Goal: Task Accomplishment & Management: Manage account settings

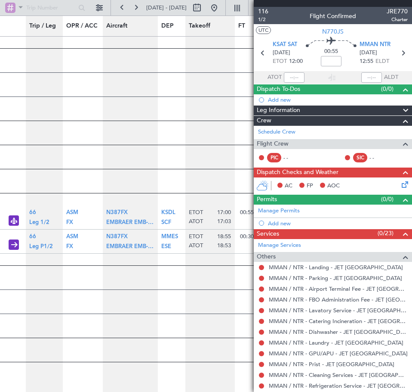
click at [317, 140] on div "Flight Crew" at bounding box center [333, 144] width 158 height 10
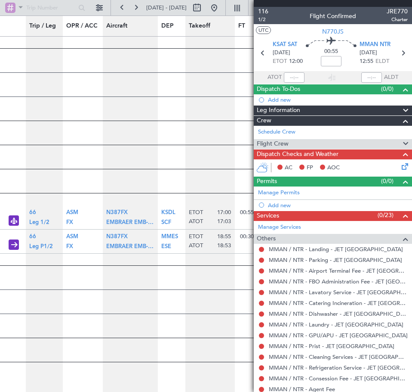
click at [317, 140] on div "Flight Crew" at bounding box center [333, 144] width 158 height 10
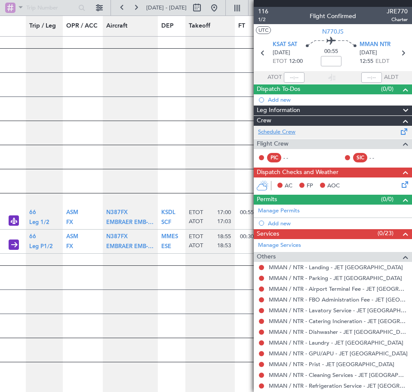
click at [276, 129] on link "Schedule Crew" at bounding box center [276, 132] width 37 height 9
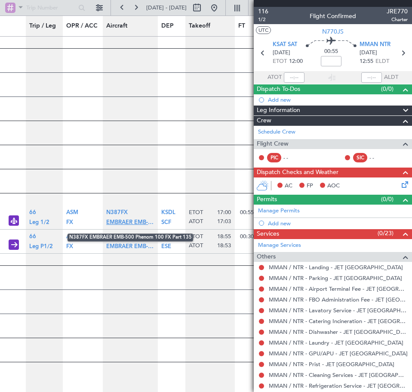
click at [128, 225] on span "EMBRAER EMB-500 Phenom 100" at bounding box center [149, 223] width 87 height 6
click at [196, 204] on article "[DATE] [DATE]" at bounding box center [326, 192] width 653 height 23
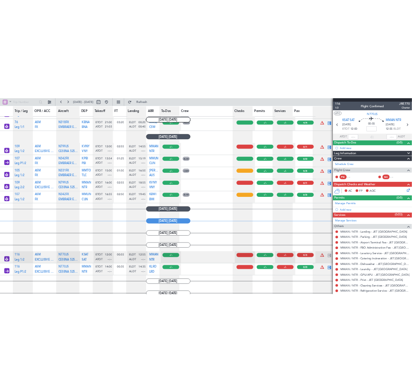
scroll to position [474, 0]
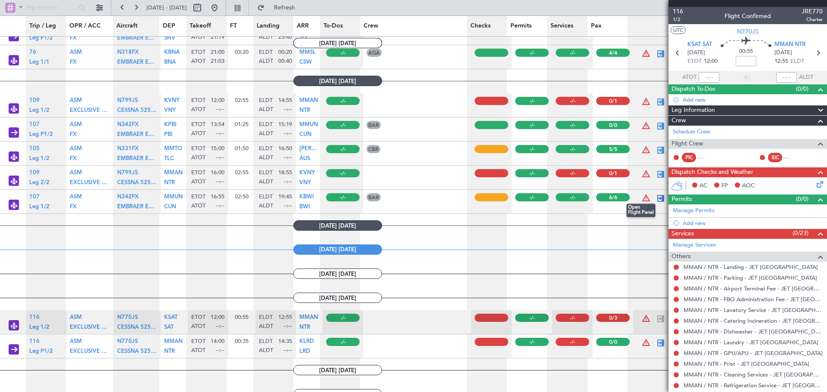
click at [412, 197] on div at bounding box center [660, 198] width 10 height 10
type input "6"
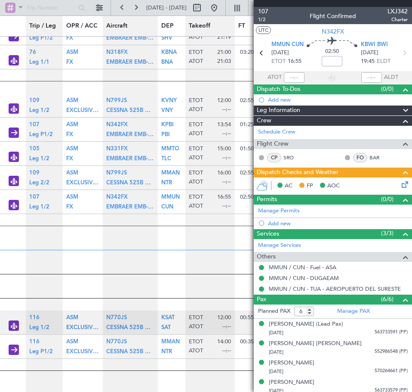
click at [400, 184] on icon at bounding box center [403, 183] width 7 height 7
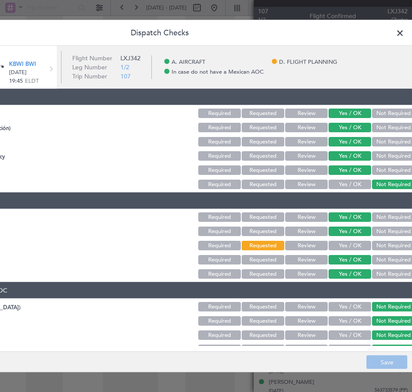
scroll to position [0, 111]
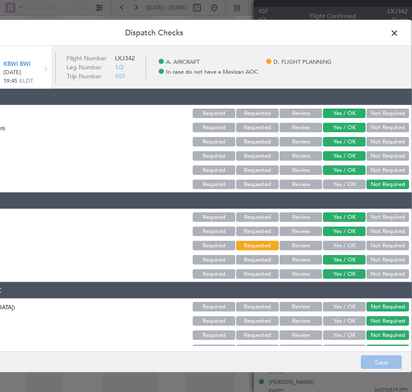
click at [399, 32] on span at bounding box center [399, 35] width 0 height 17
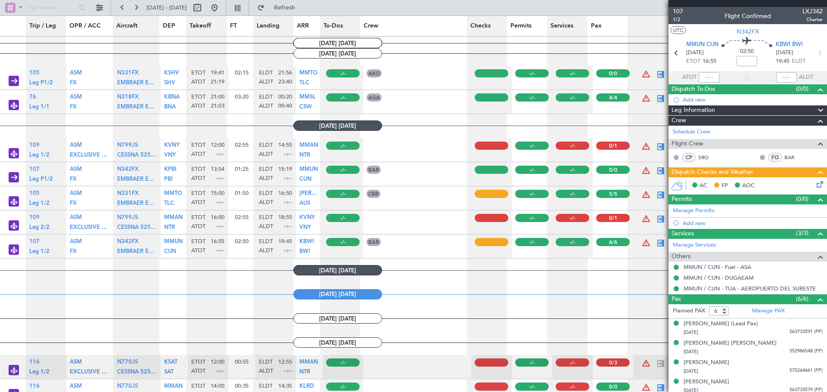
scroll to position [387, 0]
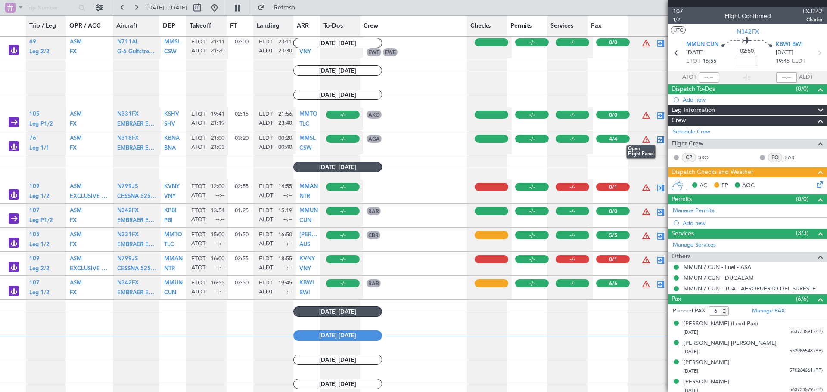
click at [412, 140] on div at bounding box center [660, 140] width 10 height 10
type input "21:03"
type input "00:40"
type input "4"
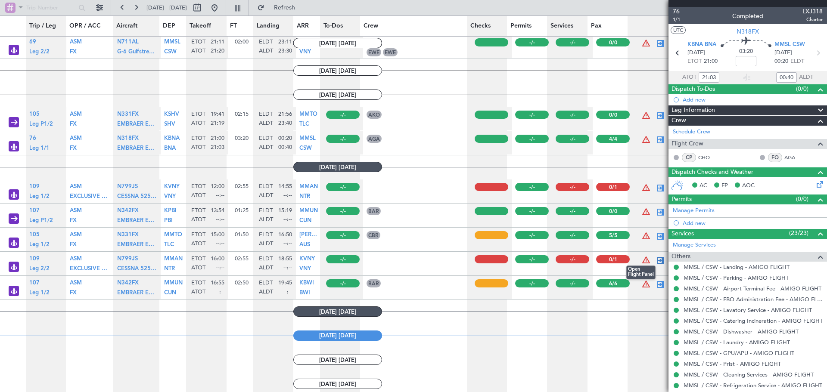
click at [412, 258] on div at bounding box center [660, 260] width 10 height 10
type input "1"
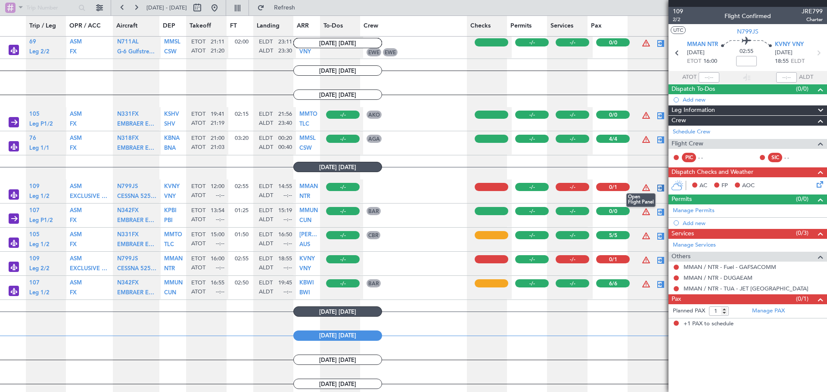
click at [412, 189] on div at bounding box center [660, 188] width 10 height 10
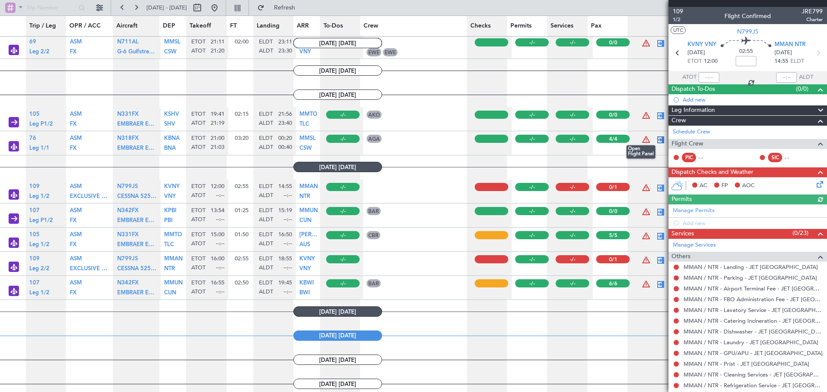
click at [412, 142] on div at bounding box center [660, 140] width 10 height 10
type input "21:03"
type input "00:40"
type input "4"
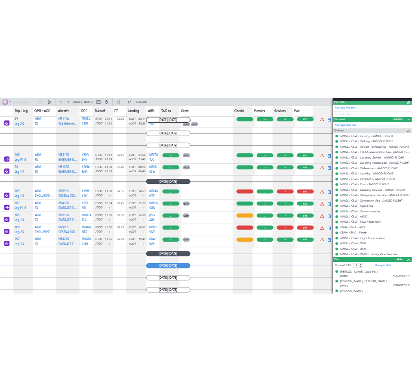
scroll to position [215, 0]
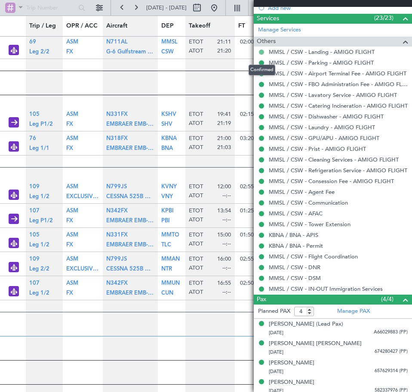
click at [262, 53] on button at bounding box center [261, 52] width 5 height 5
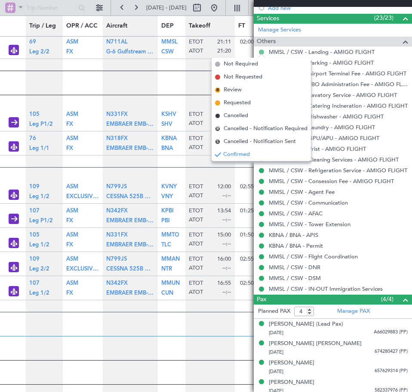
click at [261, 50] on button at bounding box center [261, 52] width 5 height 5
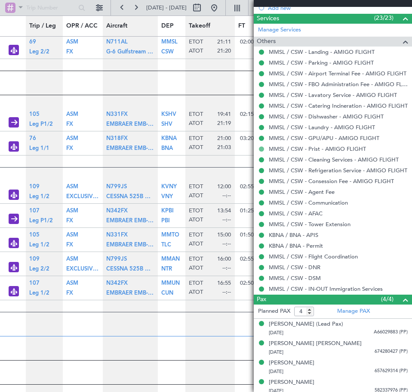
click at [261, 148] on button at bounding box center [261, 148] width 5 height 5
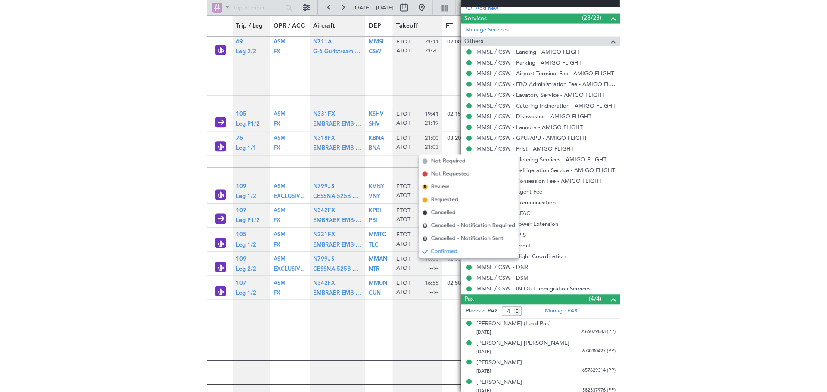
scroll to position [0, 0]
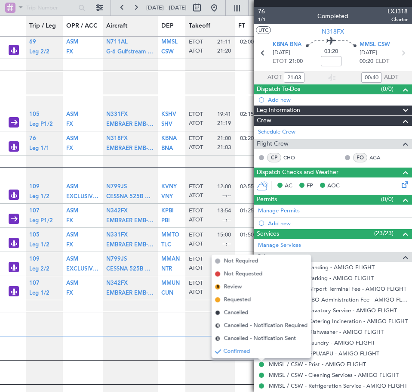
type input "17:03"
type input "17:40"
type input "21:03"
type input "00:40"
click at [174, 321] on article "[DATE] [DATE]" at bounding box center [329, 311] width 659 height 23
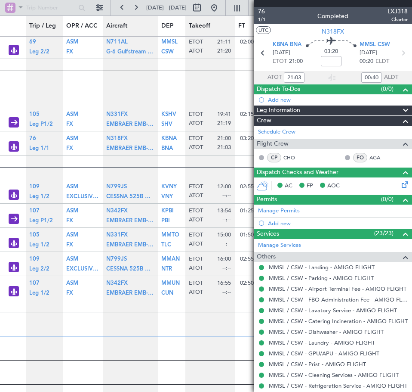
click at [357, 258] on div "Others" at bounding box center [333, 257] width 158 height 10
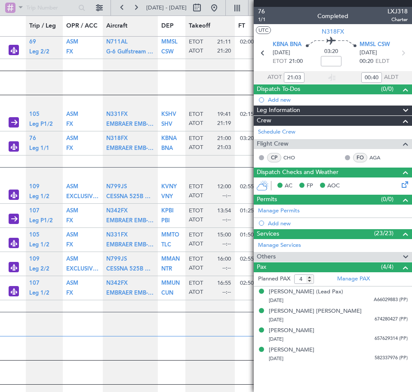
click at [350, 237] on div "Services (23/23)" at bounding box center [333, 234] width 158 height 10
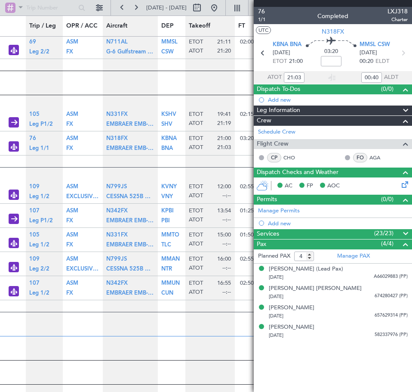
click at [337, 198] on div "Permits (0/0)" at bounding box center [333, 200] width 158 height 10
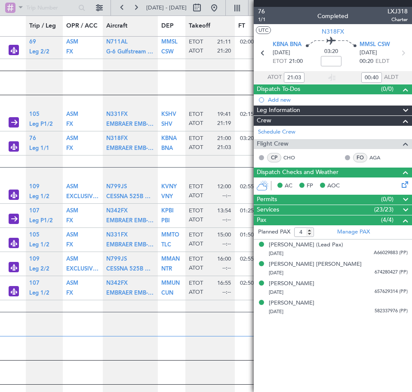
click at [328, 172] on span "Dispatch Checks and Weather" at bounding box center [298, 172] width 82 height 10
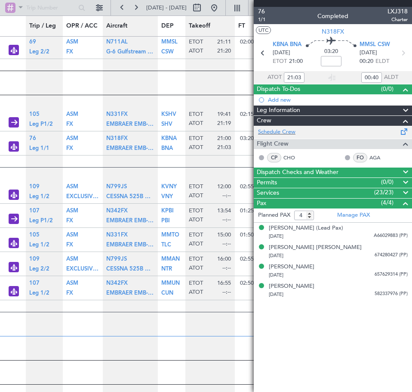
click at [329, 128] on div "Schedule Crew" at bounding box center [333, 132] width 158 height 13
click at [313, 121] on mat-tooltip-component "Complete" at bounding box center [333, 109] width 46 height 31
click at [390, 121] on div "Crew" at bounding box center [333, 121] width 158 height 10
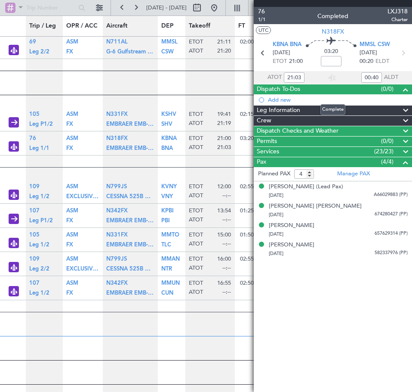
click at [367, 89] on div "Dispatch To-Dos (0/0)" at bounding box center [333, 89] width 158 height 10
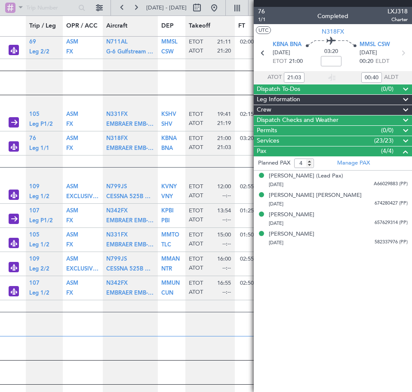
click at [370, 152] on div "Pax (4/4)" at bounding box center [333, 151] width 158 height 10
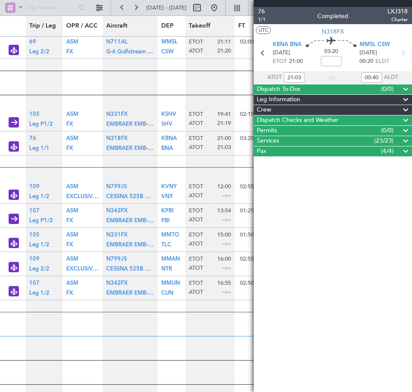
click at [274, 154] on div "Pax (4/4)" at bounding box center [333, 151] width 158 height 10
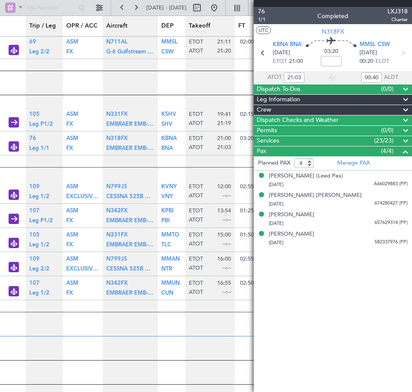
click at [327, 152] on div "Pax (4/4)" at bounding box center [333, 151] width 158 height 10
